Goal: Task Accomplishment & Management: Complete application form

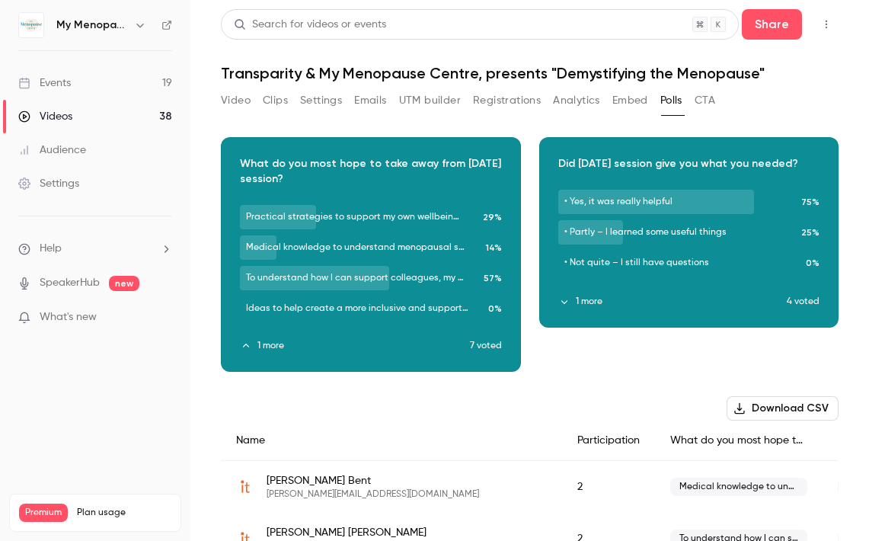
click at [56, 85] on div "Events" at bounding box center [44, 82] width 53 height 15
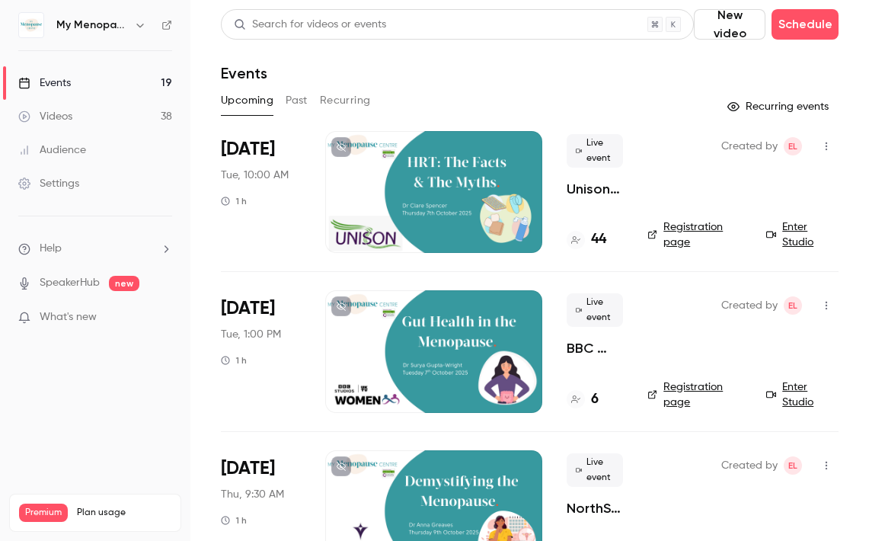
click at [141, 26] on icon "button" at bounding box center [139, 26] width 7 height 4
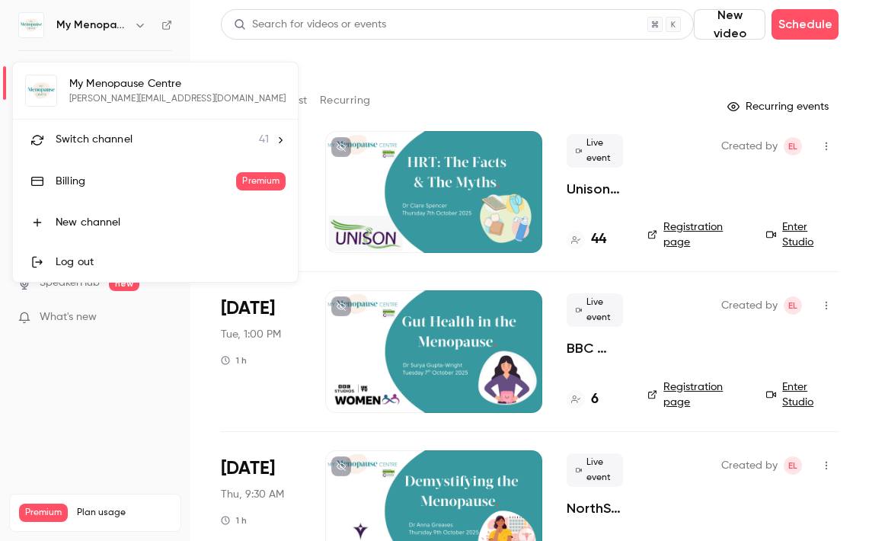
click at [113, 139] on span "Switch channel" at bounding box center [94, 140] width 77 height 16
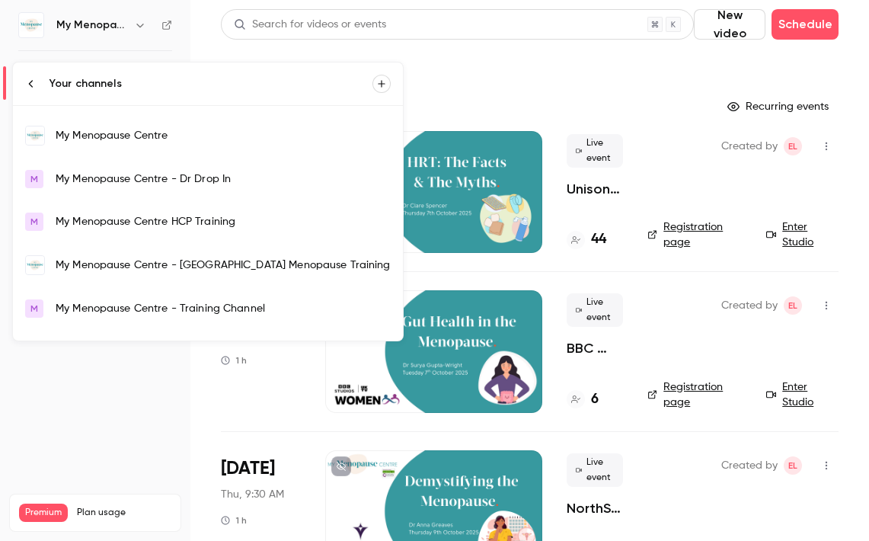
scroll to position [1088, 0]
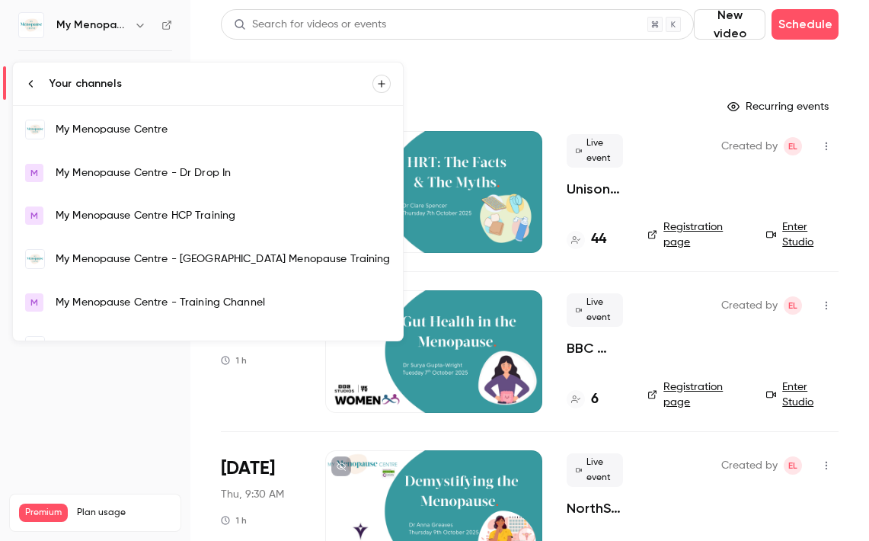
click at [108, 295] on div "My Menopause Centre - Training Channel" at bounding box center [223, 302] width 335 height 15
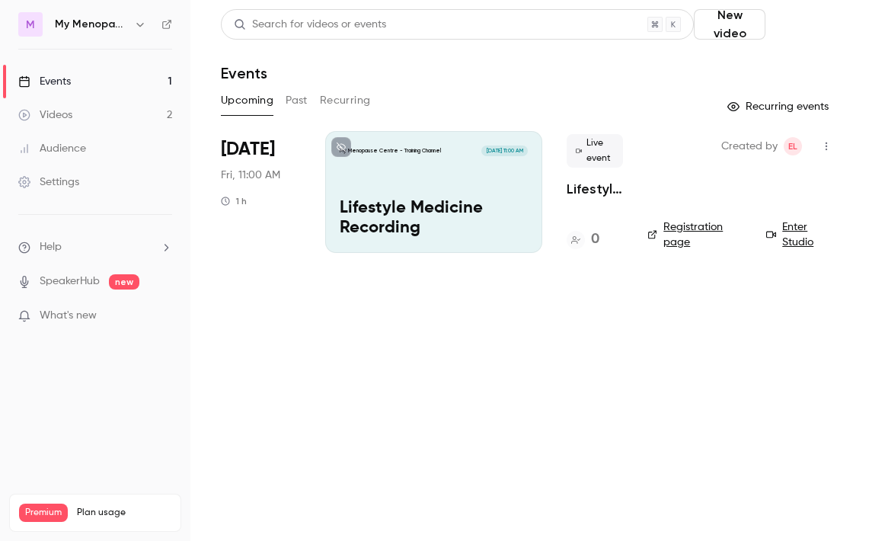
click at [804, 33] on button "Schedule" at bounding box center [805, 24] width 67 height 30
click at [732, 70] on div "One time event" at bounding box center [768, 66] width 116 height 15
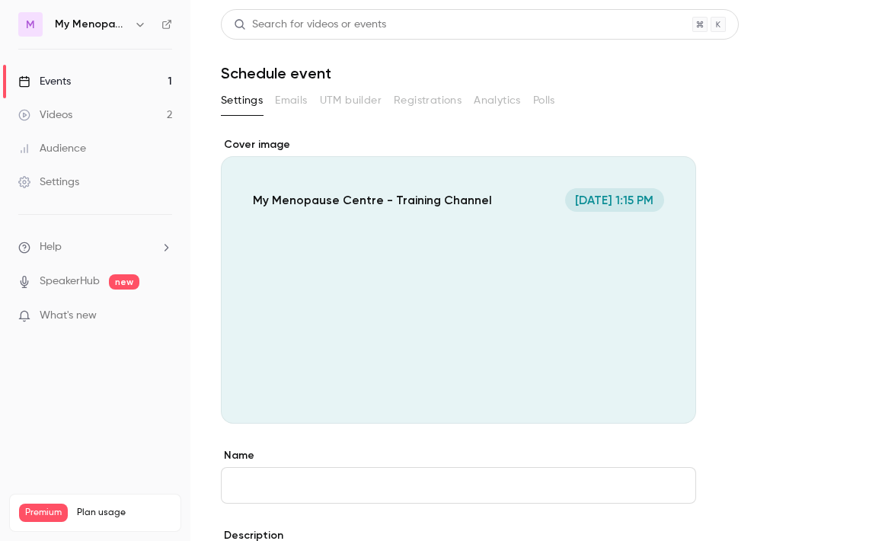
scroll to position [152, 0]
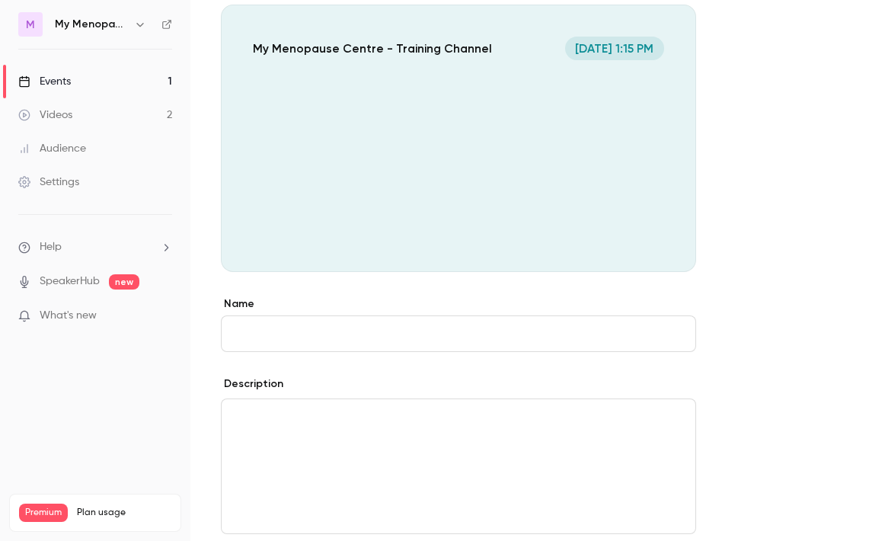
click at [306, 334] on input "Name" at bounding box center [458, 333] width 475 height 37
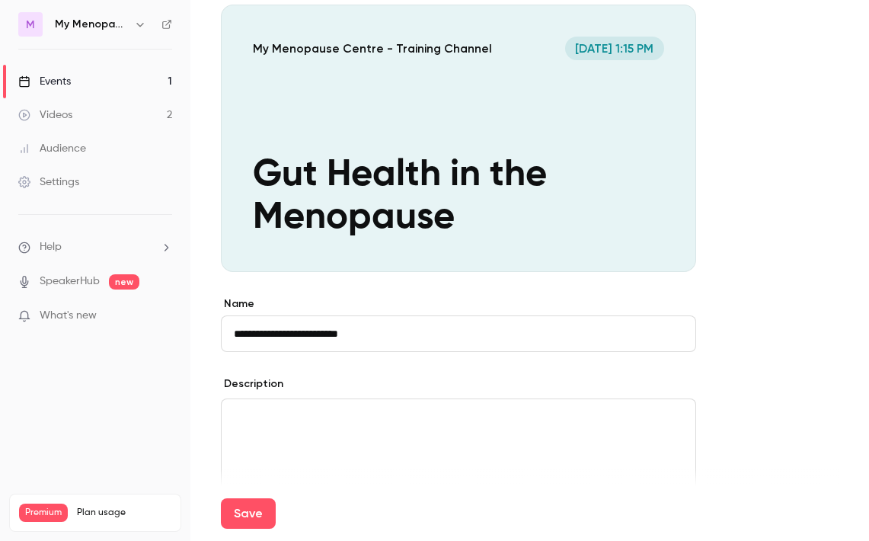
type input "**********"
click at [279, 429] on div "editor" at bounding box center [459, 466] width 474 height 134
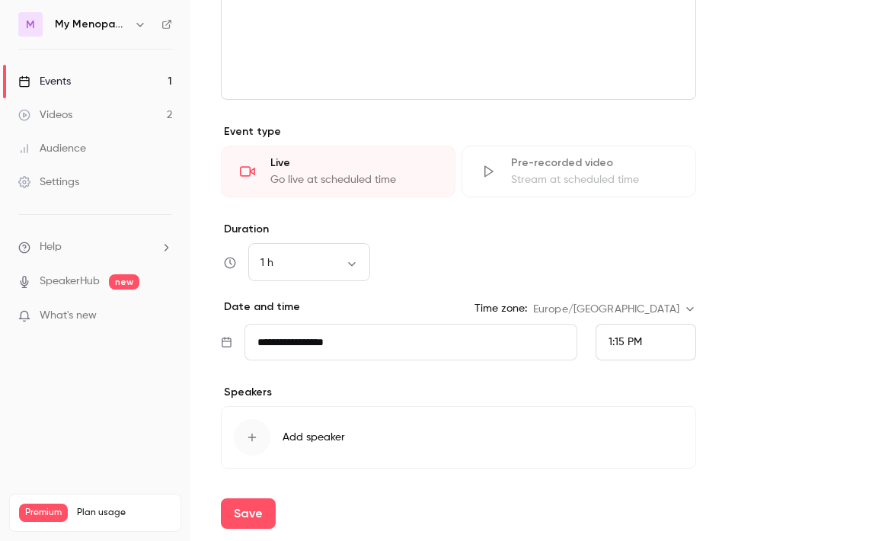
scroll to position [620, 0]
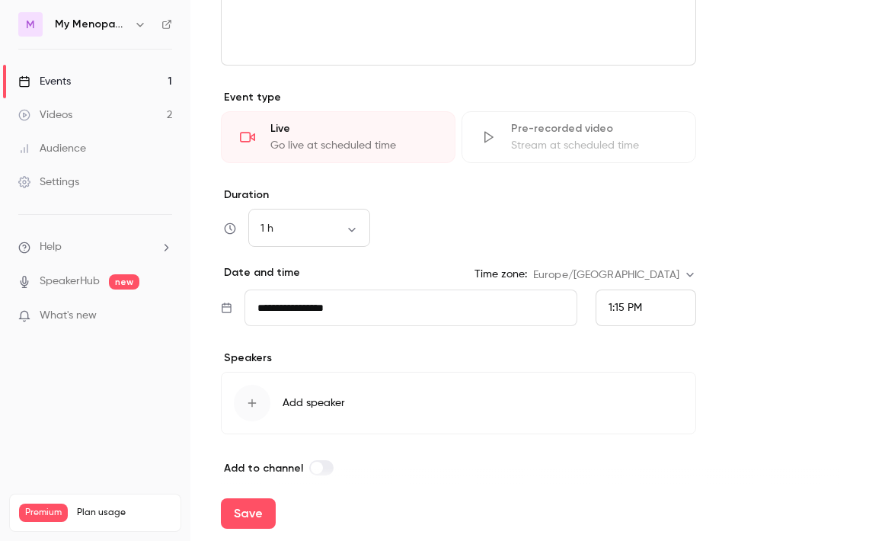
click at [330, 312] on input "**********" at bounding box center [410, 307] width 333 height 37
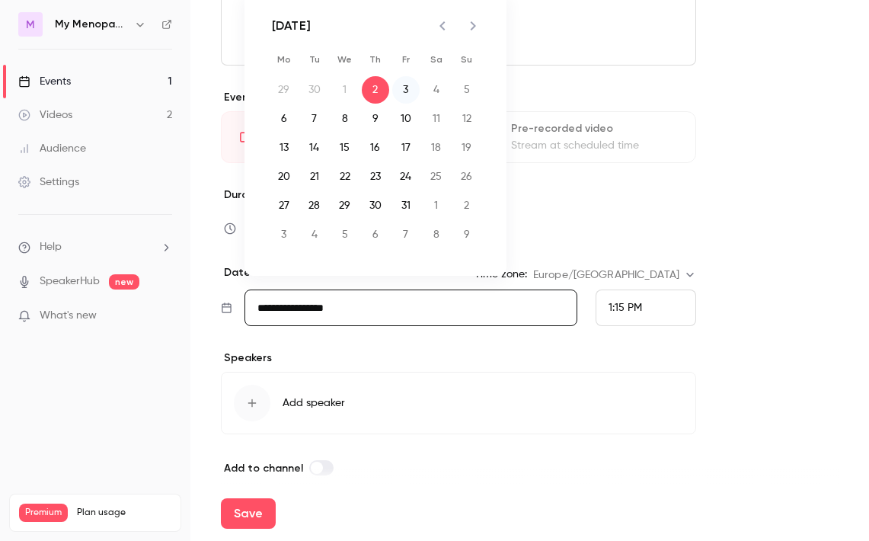
click at [407, 85] on button "3" at bounding box center [405, 89] width 27 height 27
type input "**********"
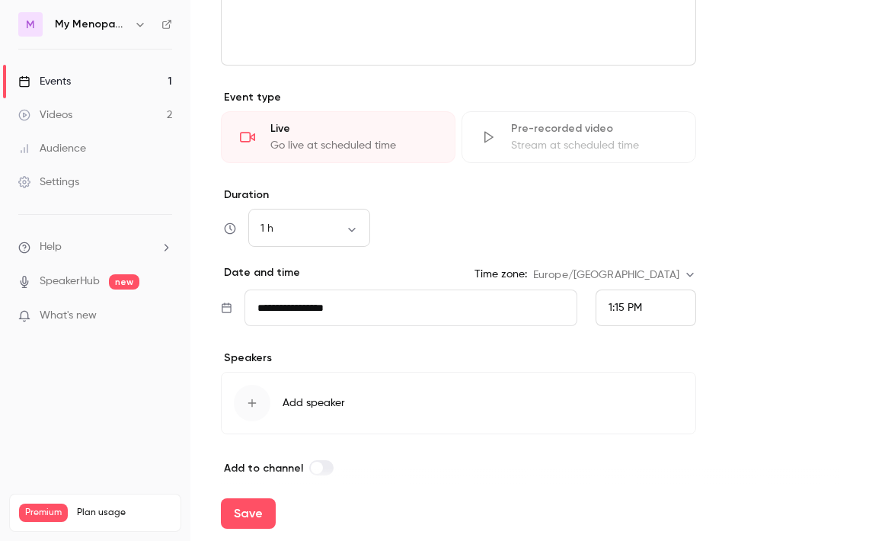
click at [620, 301] on div "1:15 PM" at bounding box center [626, 308] width 34 height 16
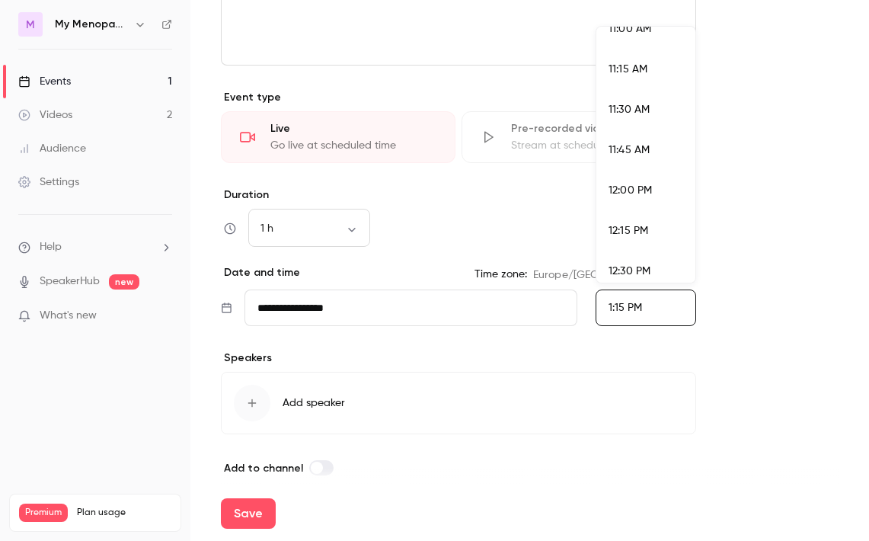
click at [623, 109] on span "11:30 AM" at bounding box center [629, 109] width 41 height 11
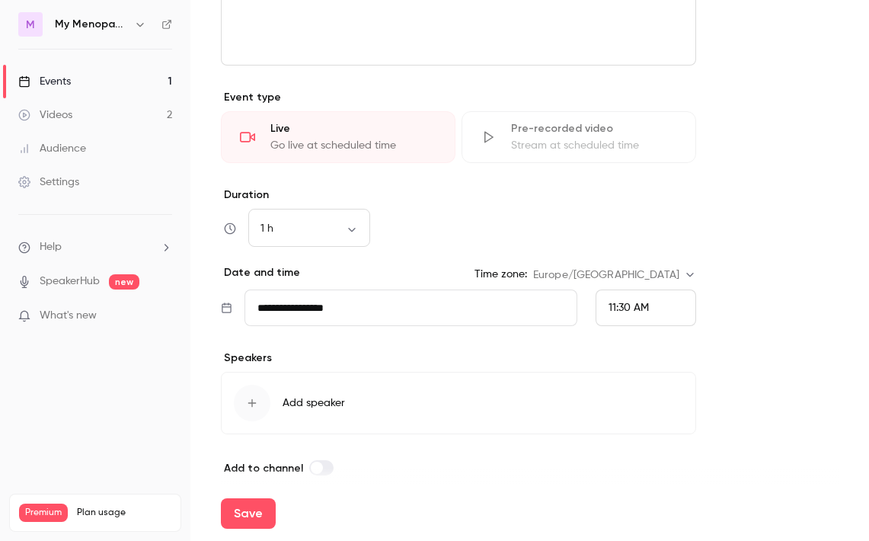
scroll to position [2031, 0]
click at [241, 515] on button "Save" at bounding box center [248, 513] width 55 height 30
type input "**********"
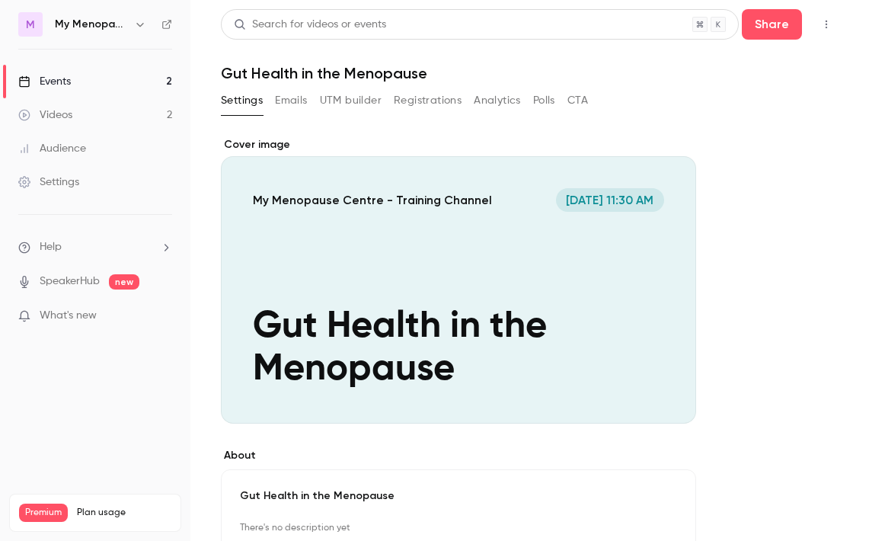
click at [823, 24] on icon "button" at bounding box center [826, 24] width 12 height 11
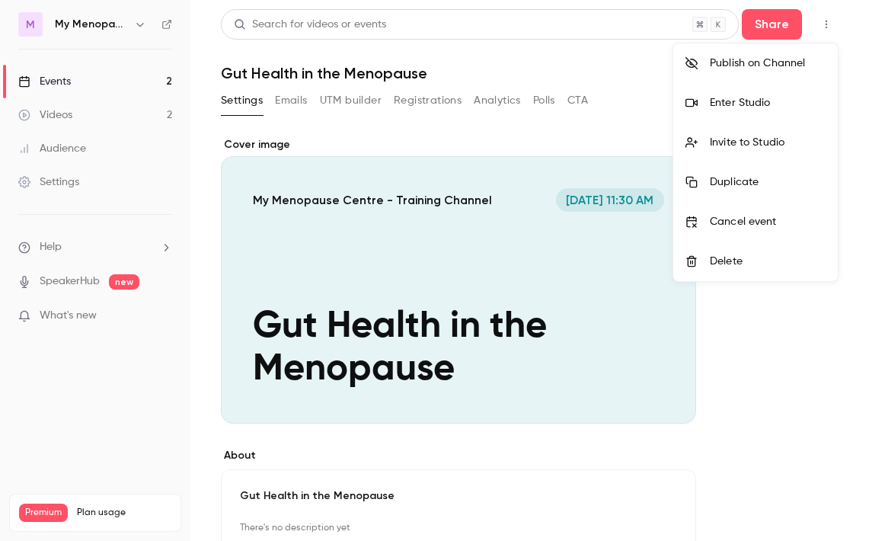
click at [730, 133] on li "Invite to Studio" at bounding box center [755, 143] width 165 height 40
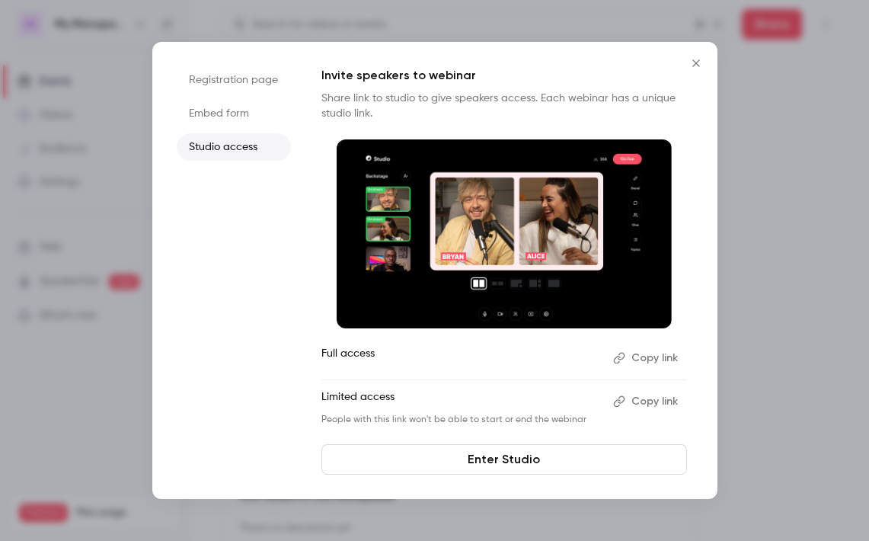
click at [644, 356] on button "Copy link" at bounding box center [647, 358] width 80 height 24
click at [488, 466] on link "Enter Studio" at bounding box center [504, 459] width 366 height 30
click at [696, 62] on icon "Close" at bounding box center [695, 62] width 7 height 7
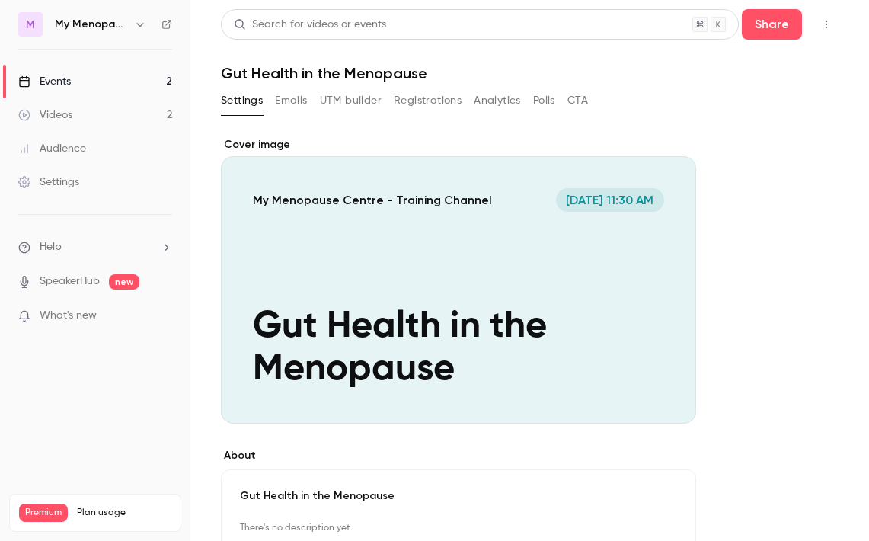
click at [61, 81] on div "Events" at bounding box center [44, 81] width 53 height 15
